Goal: Task Accomplishment & Management: Use online tool/utility

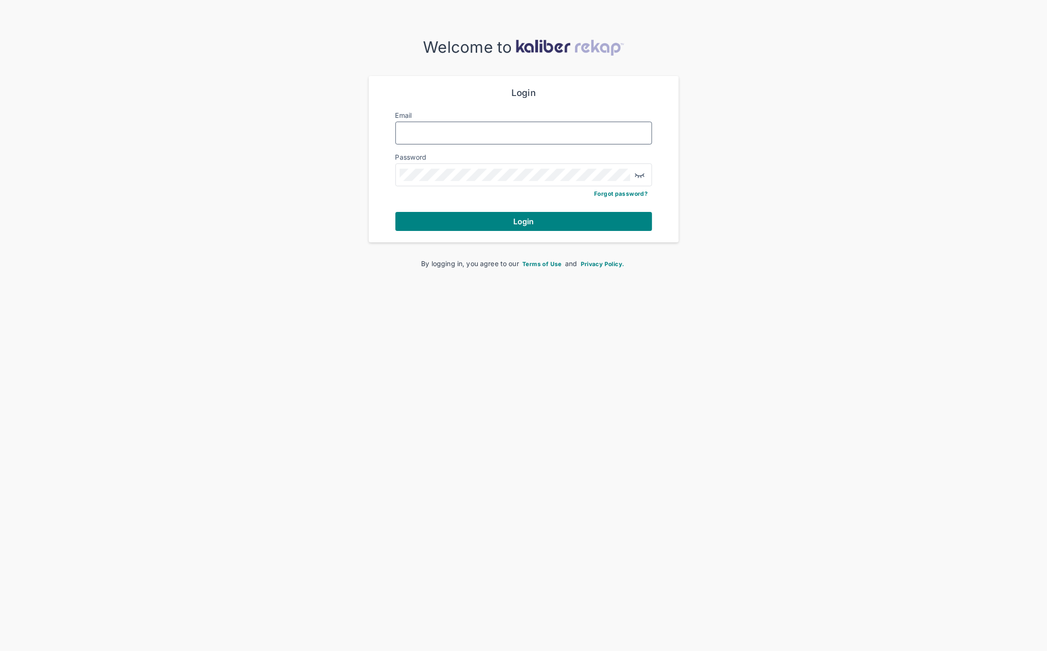
type input "**********"
drag, startPoint x: 321, startPoint y: 223, endPoint x: 341, endPoint y: 222, distance: 19.5
click at [324, 223] on div "**********" at bounding box center [523, 153] width 1047 height 230
drag, startPoint x: 447, startPoint y: 221, endPoint x: 440, endPoint y: 223, distance: 8.0
click at [447, 221] on button "Login" at bounding box center [523, 221] width 257 height 19
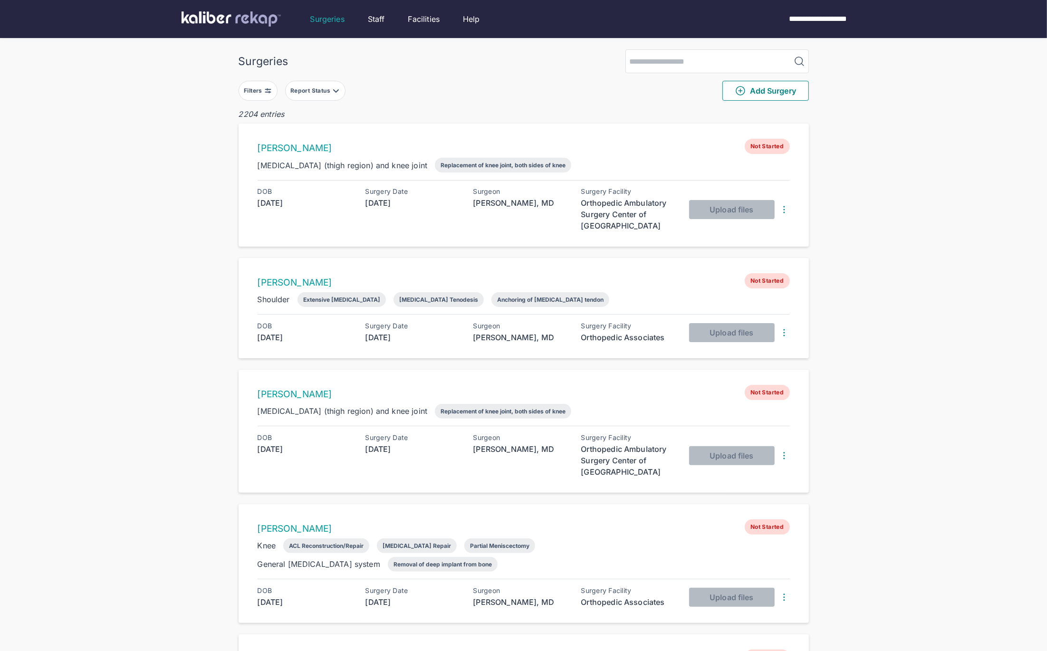
click at [268, 97] on button "Filters" at bounding box center [258, 91] width 39 height 20
click at [297, 206] on input "text" at bounding box center [277, 210] width 55 height 11
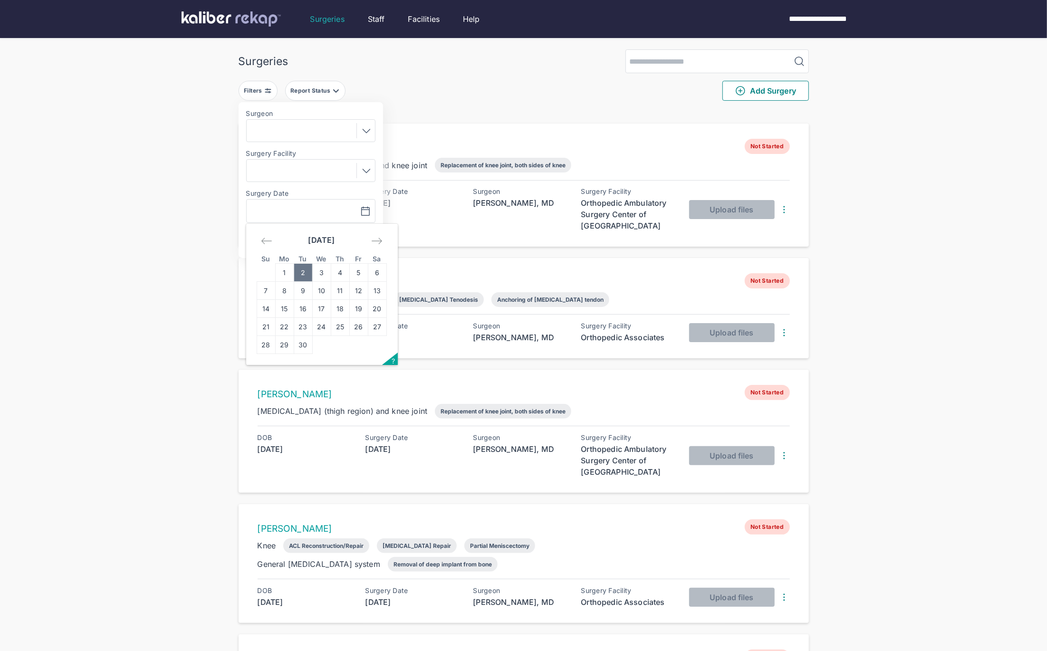
click at [309, 275] on td "2" at bounding box center [303, 273] width 19 height 18
type input "**********"
click at [335, 246] on button "Apply" at bounding box center [342, 240] width 57 height 19
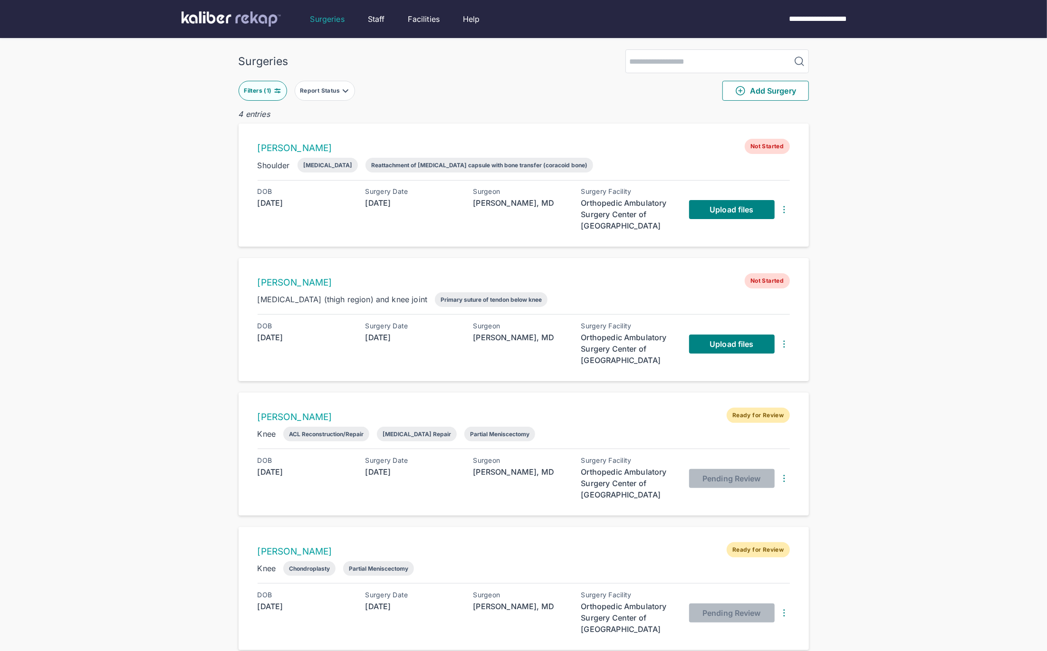
click at [831, 234] on div "Surgeries Filters ( 1 ) Report Status Add Surgery 4 entries [PERSON_NAME] Not S…" at bounding box center [523, 344] width 1047 height 689
click at [761, 212] on link "Upload files" at bounding box center [732, 209] width 86 height 19
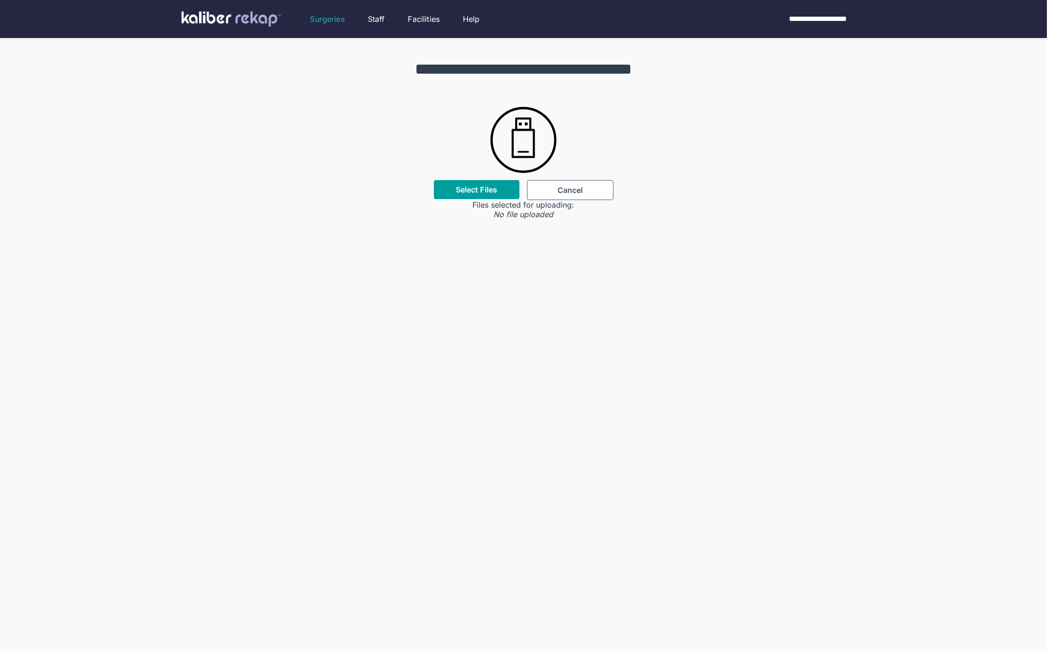
click at [496, 193] on label "Select Files" at bounding box center [476, 190] width 41 height 10
click at [0, 0] on input "Select Files" at bounding box center [0, 0] width 0 height 0
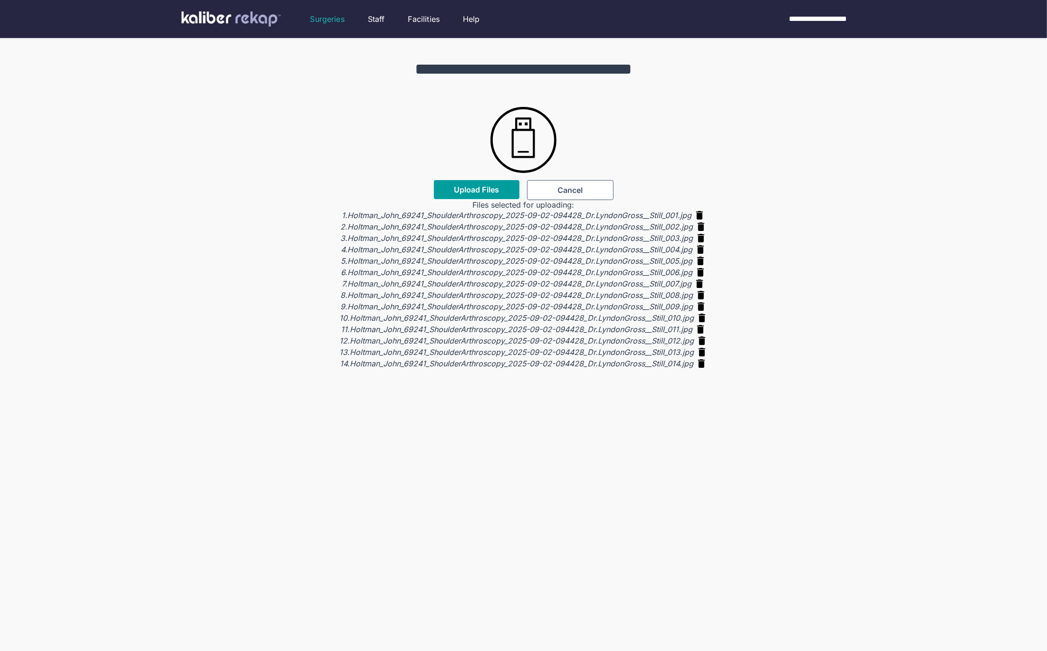
click at [483, 198] on button "Upload Files" at bounding box center [477, 189] width 86 height 19
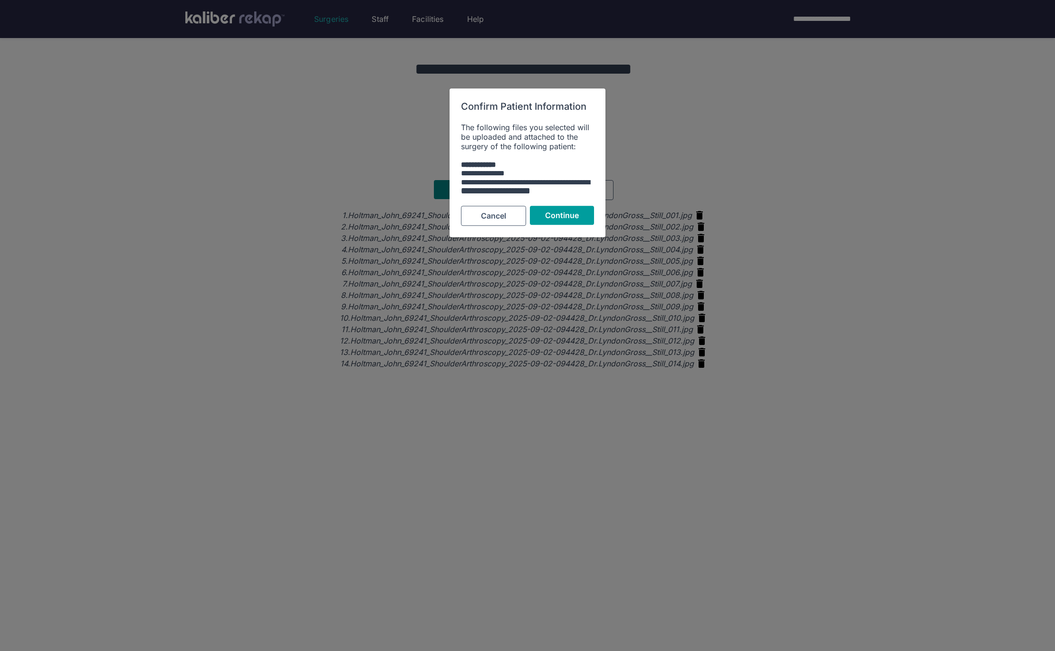
click at [545, 220] on button "Continue" at bounding box center [562, 215] width 64 height 19
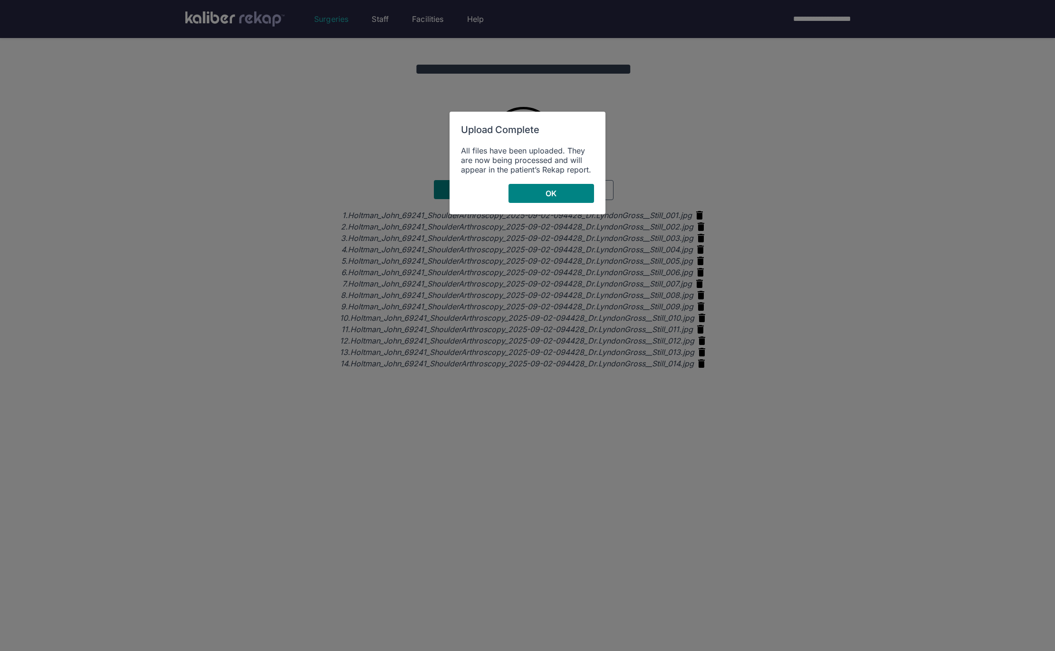
click at [542, 169] on div "All files have been uploaded. They are now being processed and will appear in t…" at bounding box center [527, 160] width 133 height 29
click at [539, 192] on button "OK" at bounding box center [551, 193] width 86 height 19
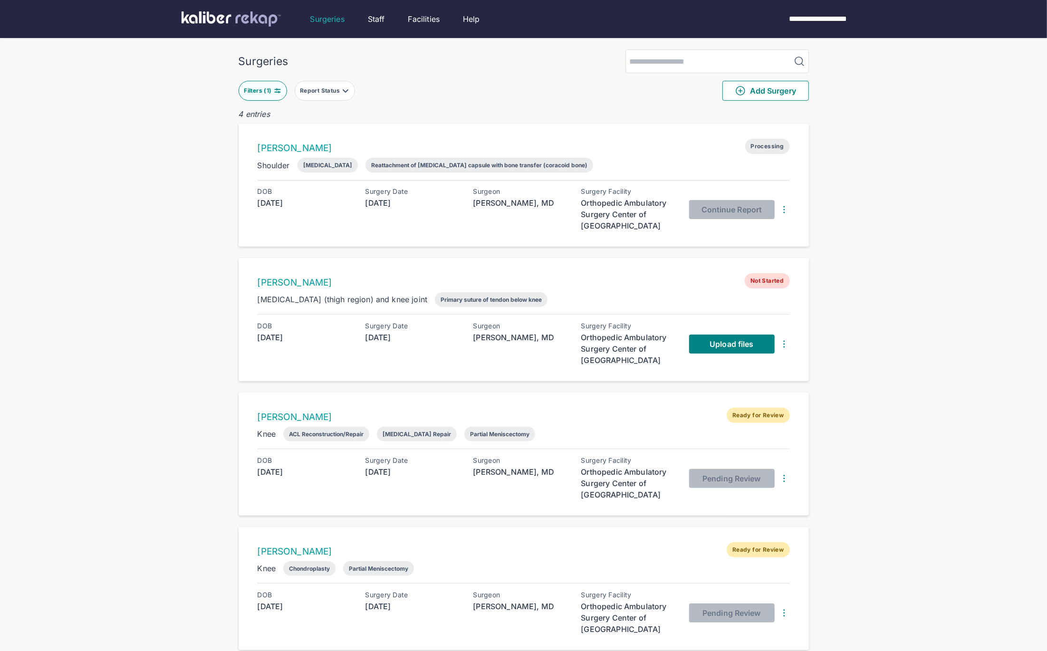
click at [269, 92] on div "Filters ( 1 )" at bounding box center [258, 91] width 29 height 8
click at [287, 205] on input "**********" at bounding box center [277, 210] width 55 height 11
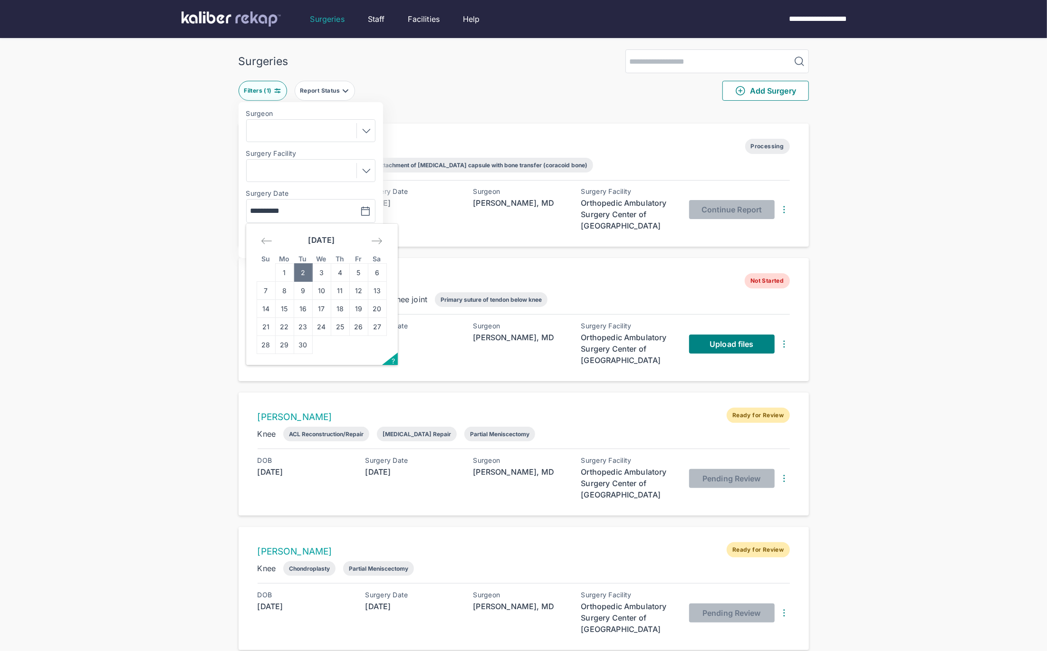
click at [305, 265] on td "2" at bounding box center [303, 273] width 19 height 18
click at [340, 239] on span "Apply" at bounding box center [342, 241] width 22 height 10
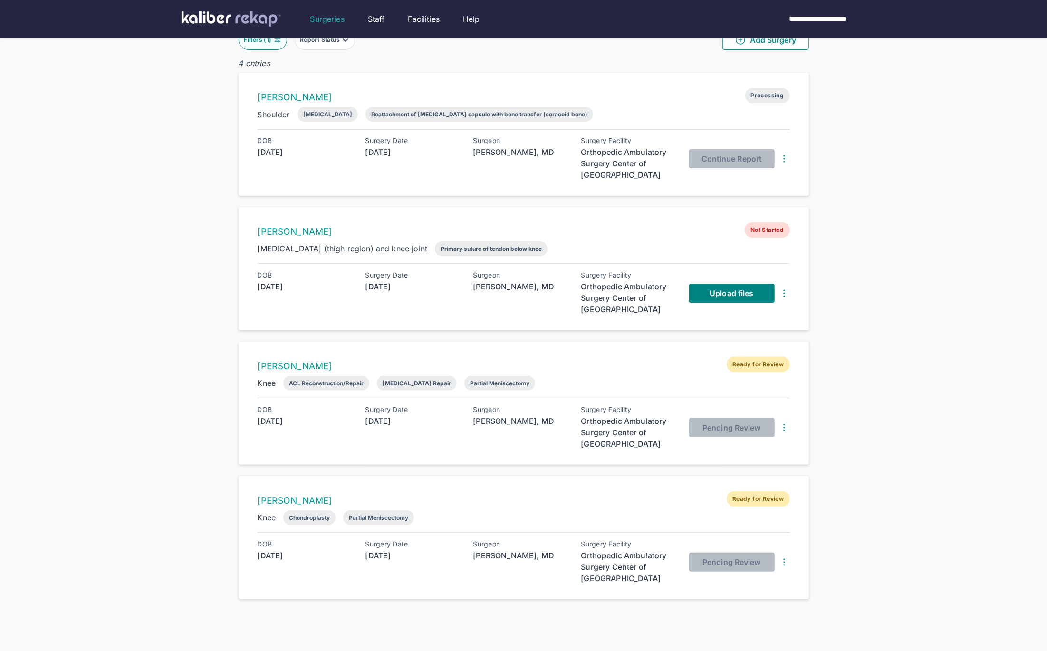
scroll to position [144, 0]
